Goal: Transaction & Acquisition: Purchase product/service

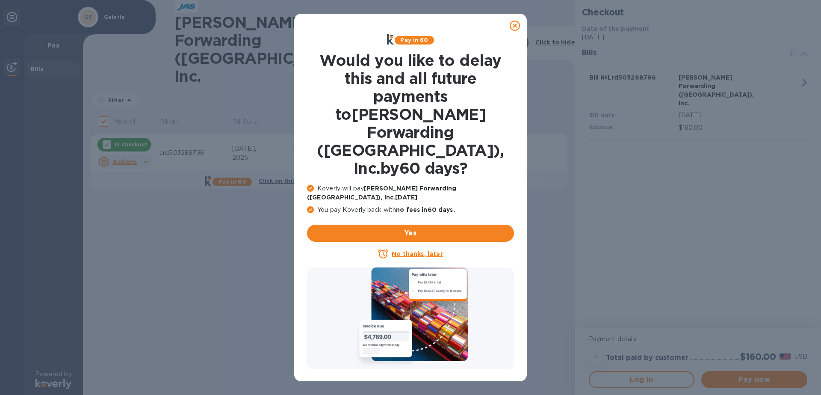
click at [417, 249] on p "No thanks, later" at bounding box center [417, 253] width 51 height 9
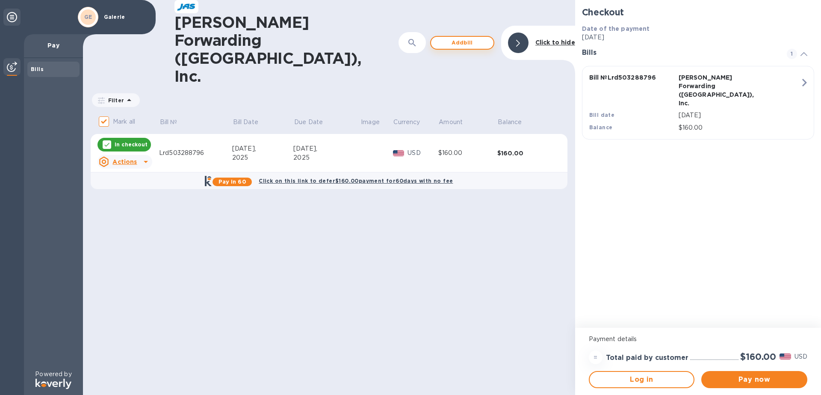
click at [470, 38] on span "Add bill" at bounding box center [462, 43] width 49 height 10
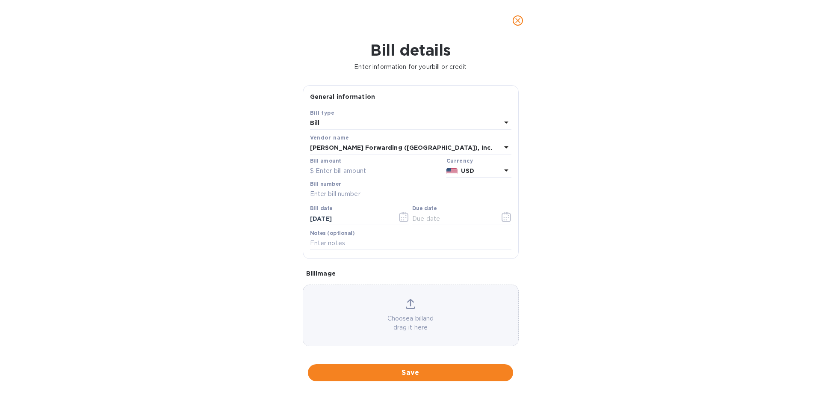
click at [384, 167] on input "text" at bounding box center [376, 171] width 133 height 13
type input "160.00"
click at [361, 195] on input "text" at bounding box center [410, 194] width 201 height 13
type input "lrd503289686"
click at [403, 218] on icon "button" at bounding box center [404, 217] width 10 height 10
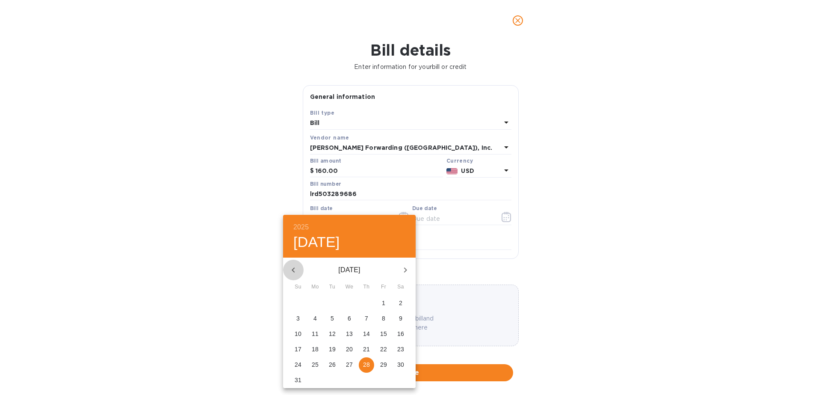
click at [294, 265] on icon "button" at bounding box center [293, 270] width 10 height 10
click at [294, 267] on icon "button" at bounding box center [293, 270] width 10 height 10
click at [317, 349] on p "23" at bounding box center [315, 349] width 7 height 9
type input "[DATE]"
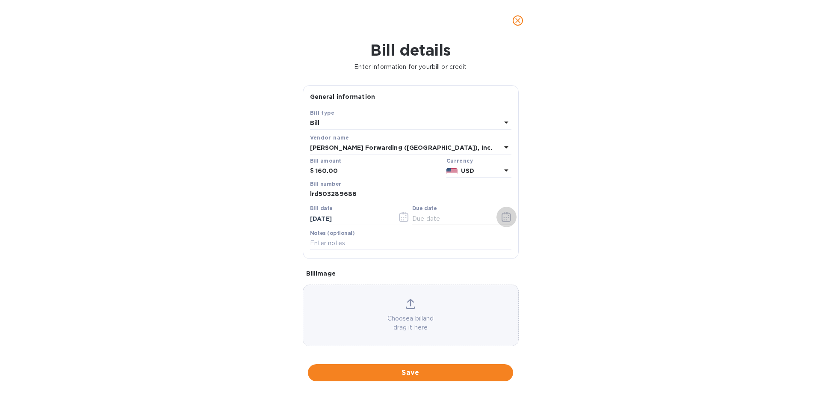
click at [502, 218] on icon "button" at bounding box center [506, 217] width 10 height 10
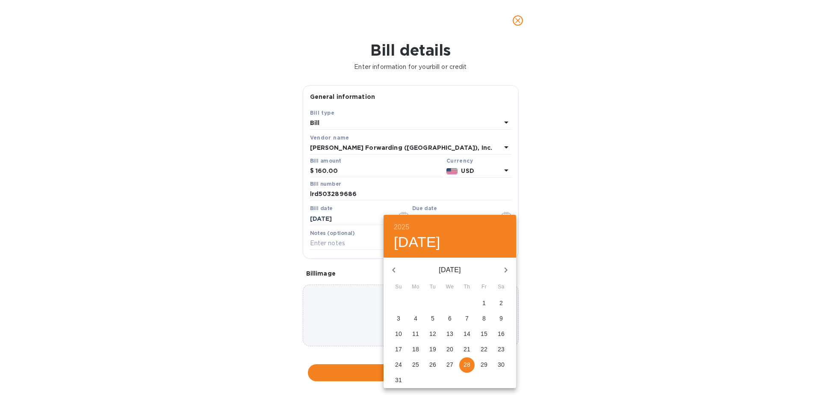
click at [468, 317] on p "7" at bounding box center [466, 318] width 3 height 9
type input "[DATE]"
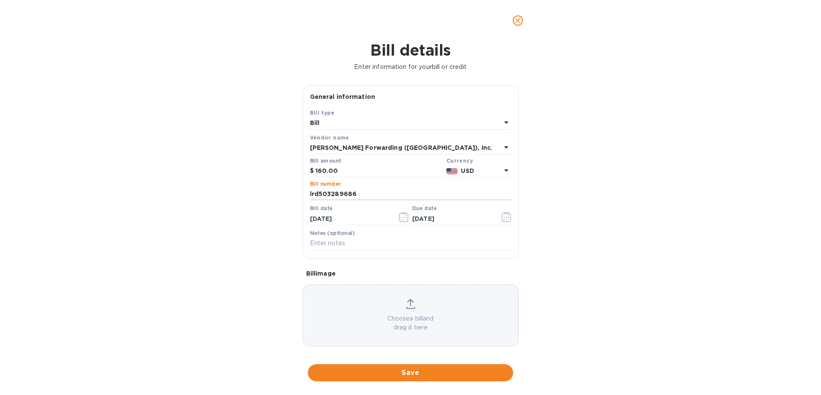
drag, startPoint x: 367, startPoint y: 193, endPoint x: 303, endPoint y: 202, distance: 64.7
click at [303, 202] on div "Save Bill type [PERSON_NAME] name [PERSON_NAME] Forwarding ([GEOGRAPHIC_DATA]),…" at bounding box center [410, 183] width 215 height 150
type input "LRD503289686"
click at [430, 371] on span "Save" at bounding box center [410, 372] width 191 height 10
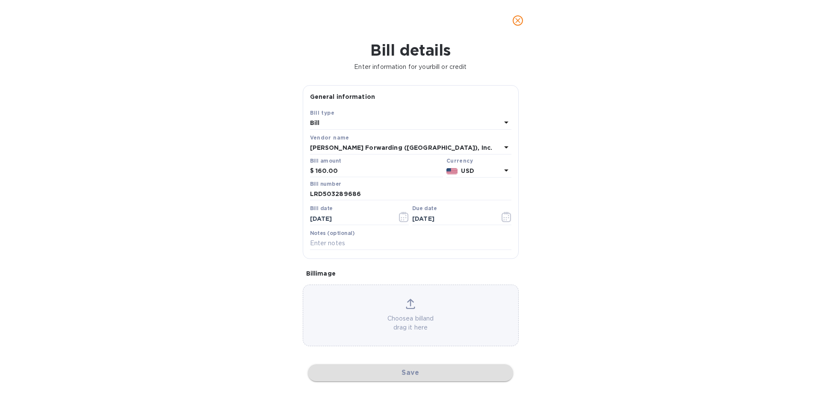
checkbox input "false"
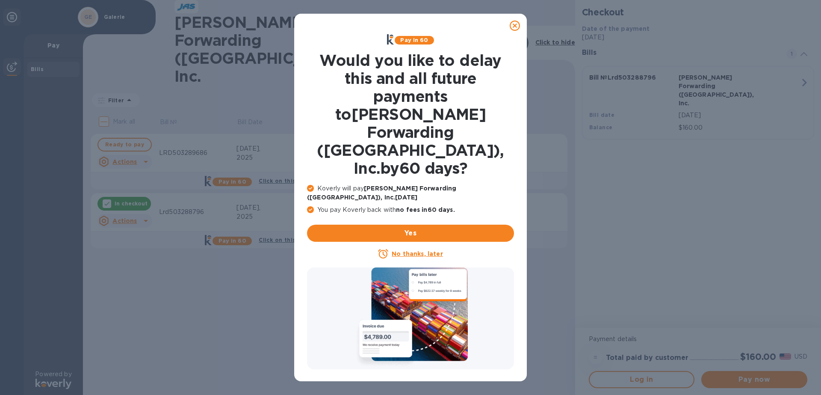
click at [431, 250] on u "No thanks, later" at bounding box center [417, 253] width 51 height 7
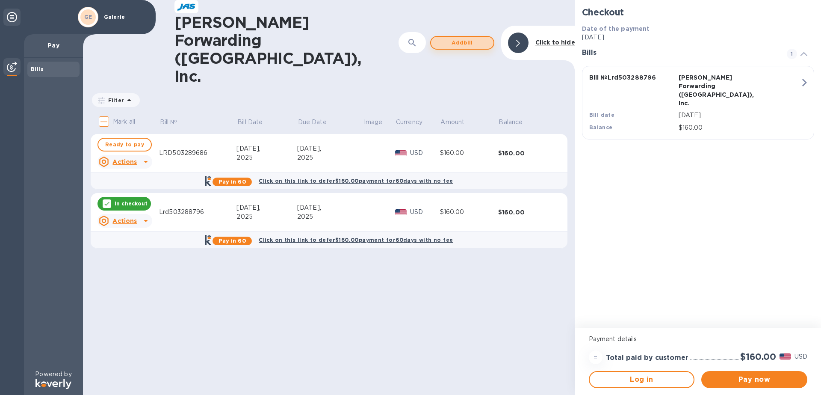
click at [464, 38] on span "Add bill" at bounding box center [462, 43] width 49 height 10
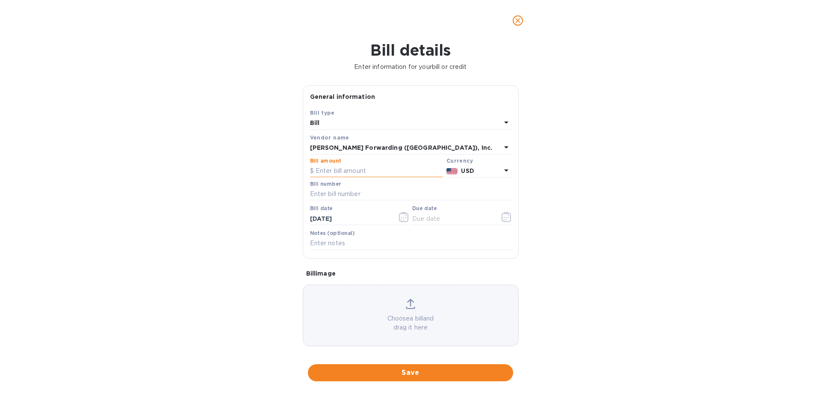
click at [375, 175] on input "text" at bounding box center [376, 171] width 133 height 13
type input "13,195.00"
click at [376, 188] on input "text" at bounding box center [410, 194] width 201 height 13
type input "CVG503292401"
click at [406, 220] on icon "button" at bounding box center [403, 217] width 9 height 10
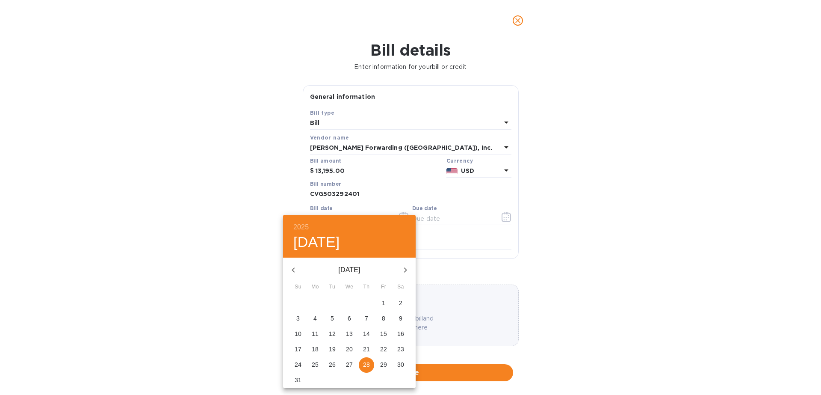
click at [292, 268] on icon "button" at bounding box center [293, 270] width 10 height 10
click at [347, 348] on p "25" at bounding box center [349, 349] width 7 height 9
type input "[DATE]"
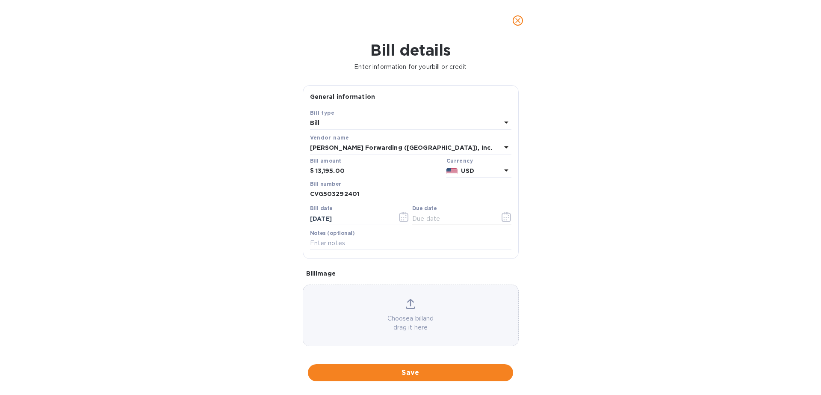
click at [509, 220] on button "button" at bounding box center [506, 216] width 20 height 21
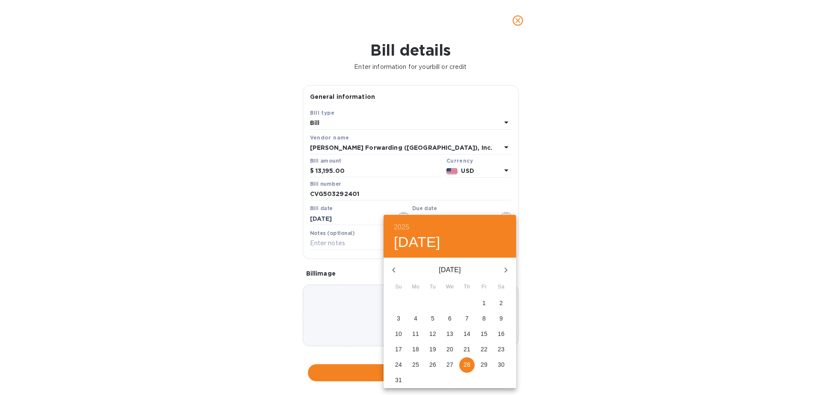
click at [505, 319] on span "9" at bounding box center [500, 318] width 15 height 9
type input "[DATE]"
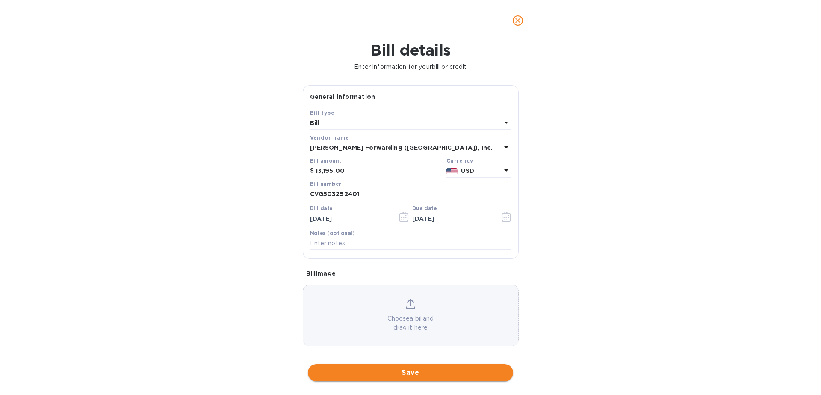
click at [418, 373] on span "Save" at bounding box center [410, 372] width 191 height 10
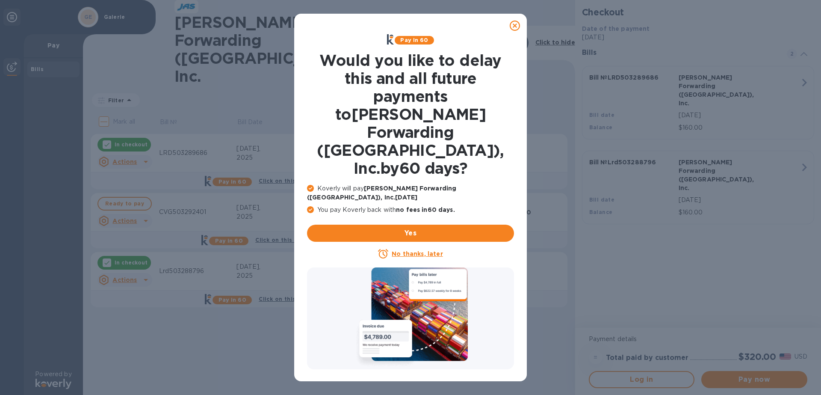
click at [416, 250] on u "No thanks, later" at bounding box center [417, 253] width 51 height 7
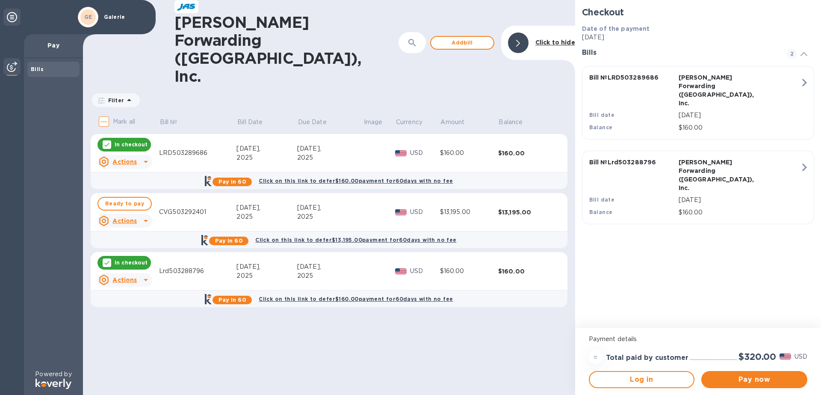
click at [124, 276] on u "Actions" at bounding box center [124, 279] width 24 height 7
click at [131, 286] on b "Delete" at bounding box center [131, 285] width 21 height 7
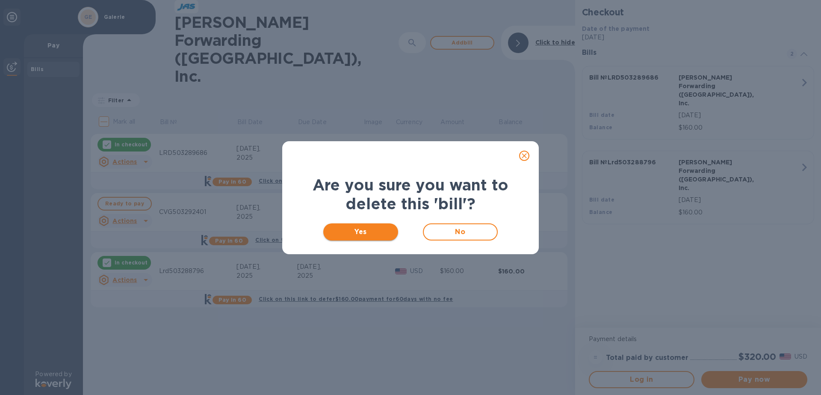
click at [348, 233] on span "Yes" at bounding box center [360, 232] width 61 height 10
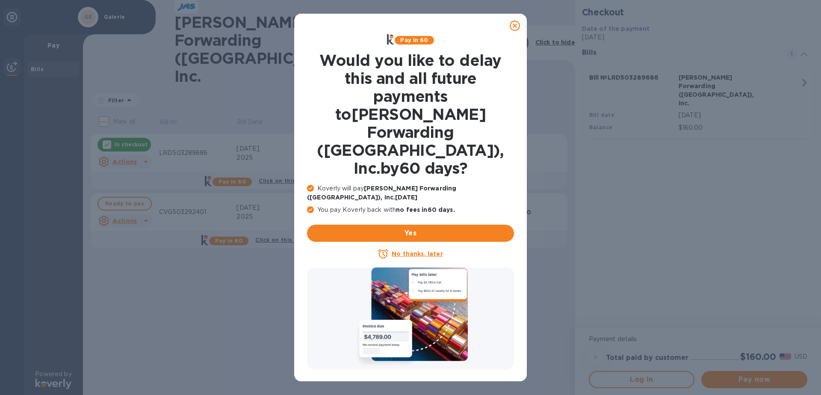
click at [417, 250] on u "No thanks, later" at bounding box center [417, 253] width 51 height 7
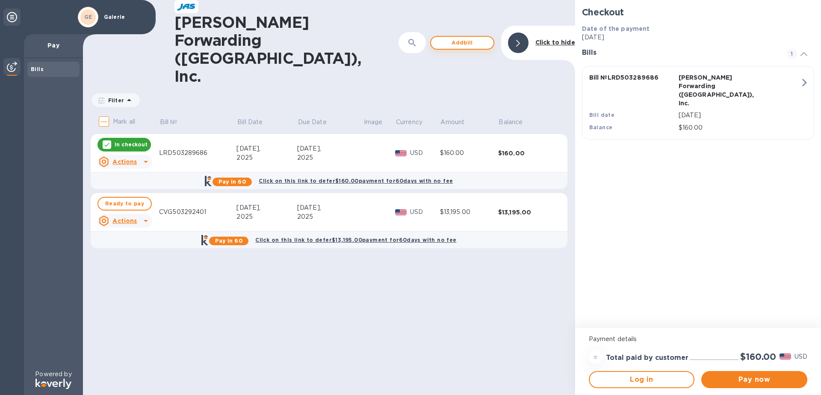
click at [447, 36] on button "Add bill" at bounding box center [462, 43] width 64 height 14
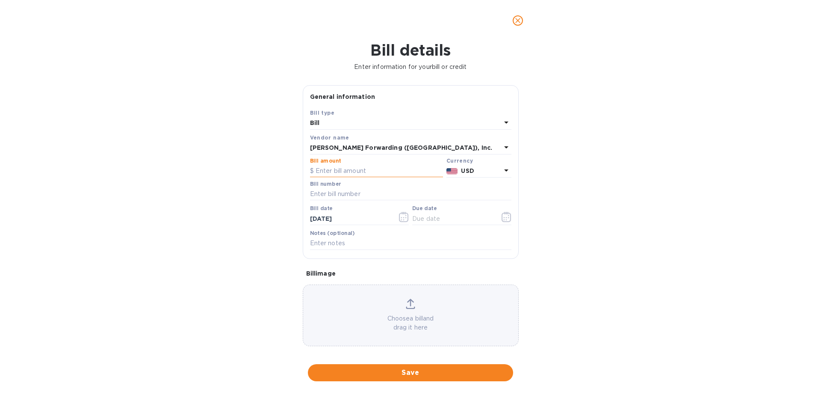
click at [359, 173] on input "text" at bounding box center [376, 171] width 133 height 13
type input "160.00"
click at [357, 195] on input "text" at bounding box center [410, 194] width 201 height 13
type input "LRD503288796"
click at [303, 215] on div "Save Bill type [PERSON_NAME] name [PERSON_NAME] Forwarding ([GEOGRAPHIC_DATA]),…" at bounding box center [410, 183] width 215 height 150
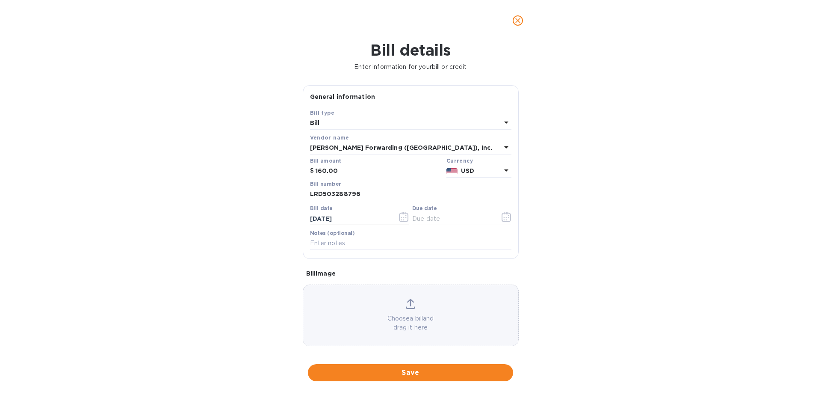
click at [399, 218] on icon "button" at bounding box center [404, 217] width 10 height 10
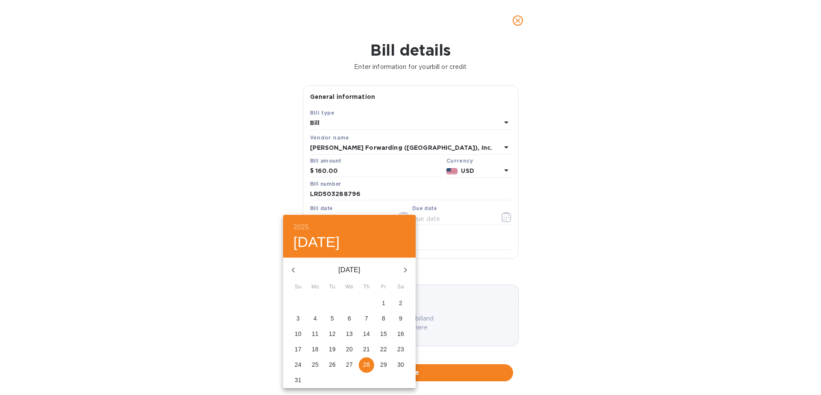
click at [295, 270] on icon "button" at bounding box center [293, 270] width 10 height 10
click at [385, 331] on p "20" at bounding box center [383, 333] width 7 height 9
type input "[DATE]"
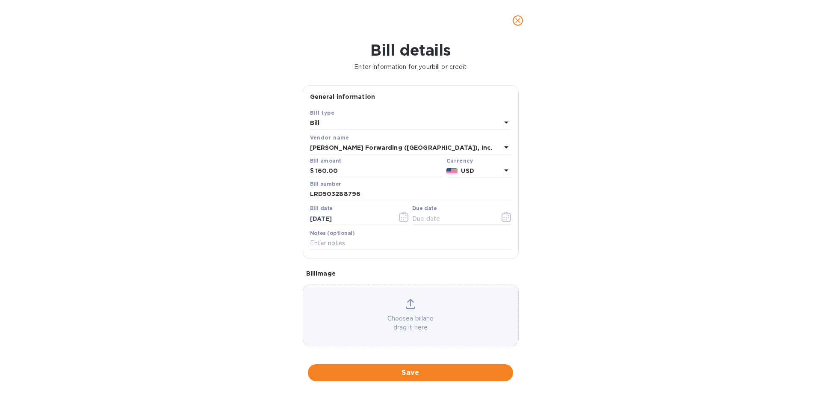
click at [501, 219] on icon "button" at bounding box center [506, 217] width 10 height 10
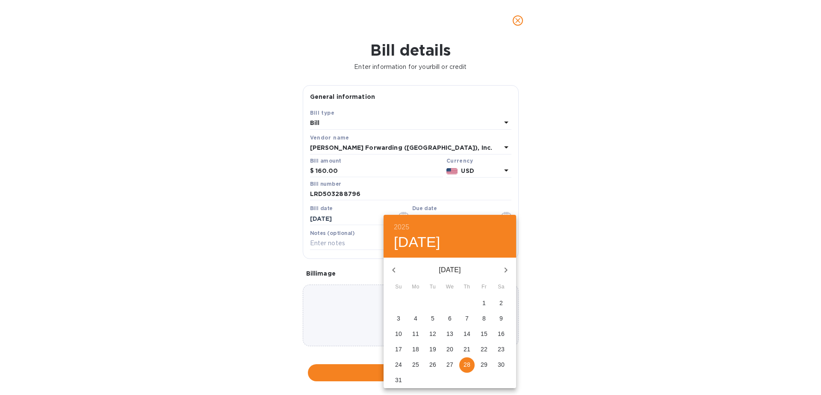
click at [417, 318] on p "4" at bounding box center [415, 318] width 3 height 9
type input "[DATE]"
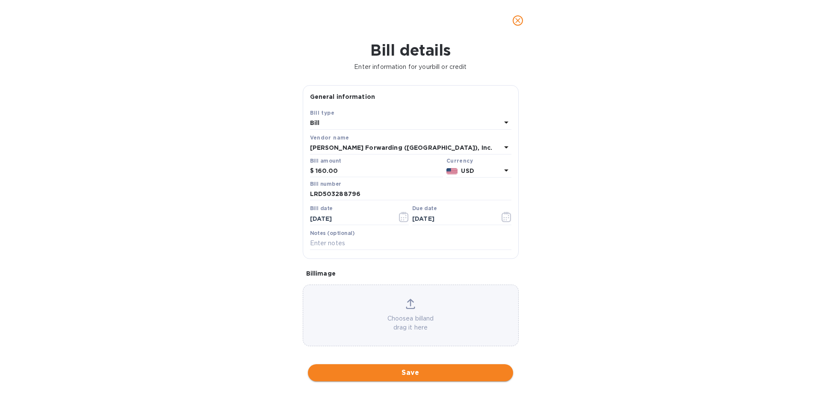
click at [415, 371] on span "Save" at bounding box center [410, 372] width 191 height 10
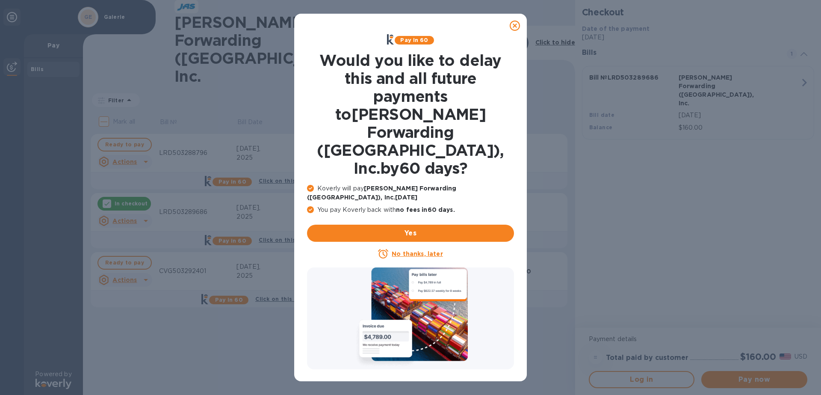
click at [418, 250] on u "No thanks, later" at bounding box center [417, 253] width 51 height 7
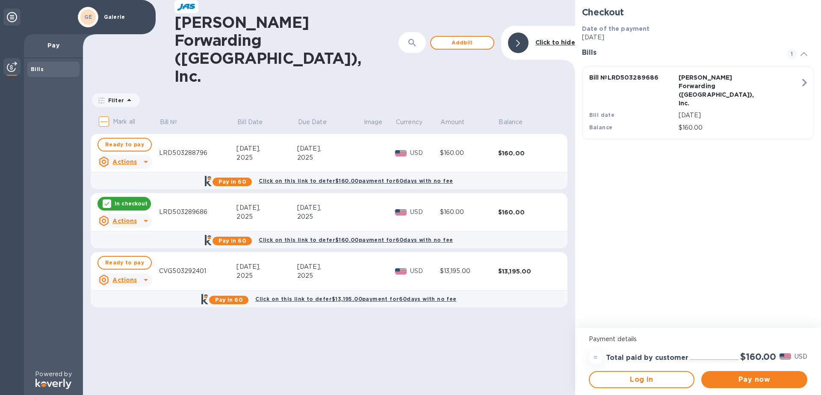
click at [106, 112] on input "Mark all" at bounding box center [104, 121] width 18 height 18
checkbox input "true"
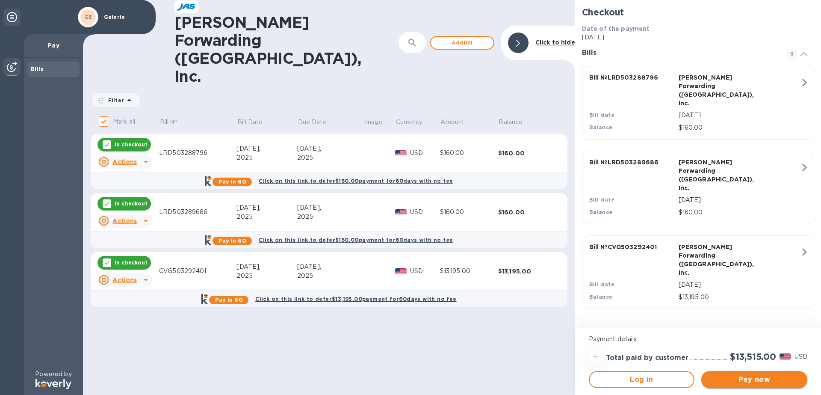
click at [733, 378] on span "Pay now" at bounding box center [754, 379] width 92 height 10
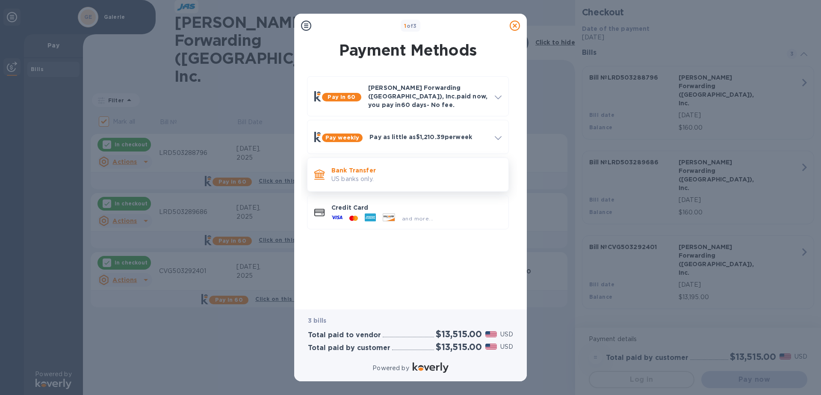
click at [360, 174] on p "US banks only." at bounding box center [416, 178] width 170 height 9
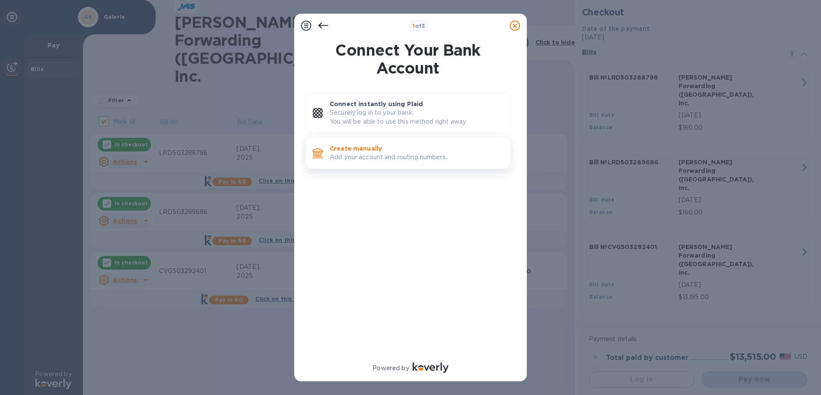
click at [377, 154] on p "Add your account and routing numbers." at bounding box center [417, 157] width 174 height 9
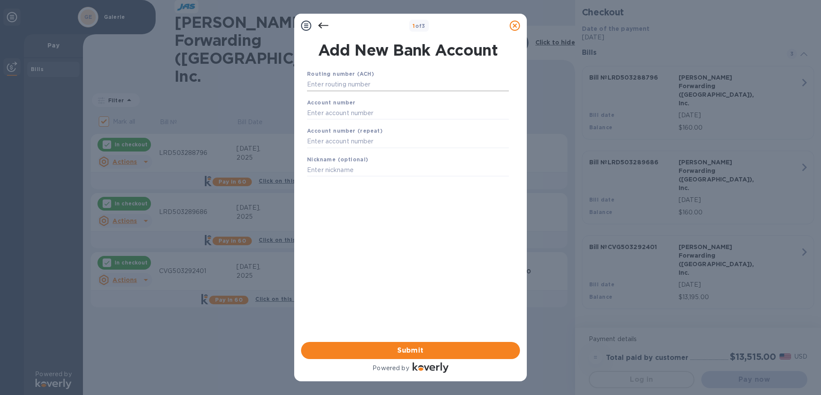
click at [367, 89] on input "text" at bounding box center [408, 84] width 202 height 13
click at [326, 83] on input "042102160" at bounding box center [408, 84] width 202 height 13
type input "042102160"
click at [330, 119] on input "text" at bounding box center [408, 123] width 202 height 13
type input "376752"
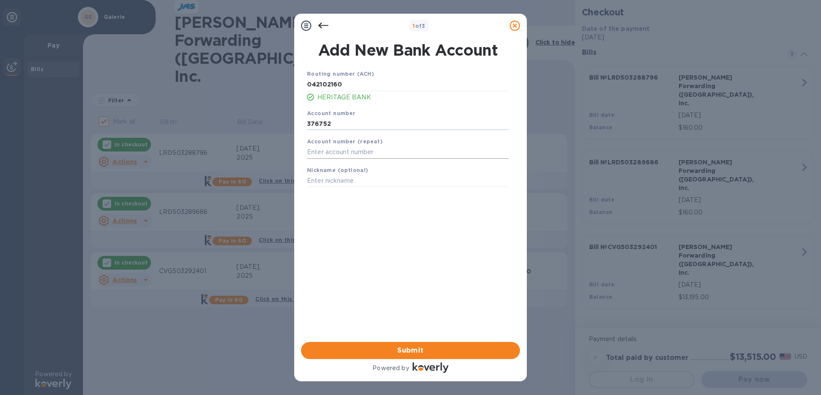
click at [340, 152] on input "text" at bounding box center [408, 152] width 202 height 13
type input "376752"
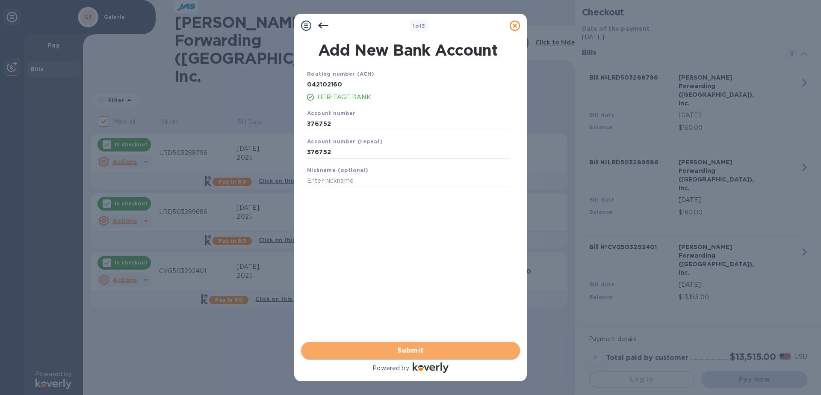
click at [427, 348] on span "Submit" at bounding box center [410, 350] width 205 height 10
